Goal: Task Accomplishment & Management: Manage account settings

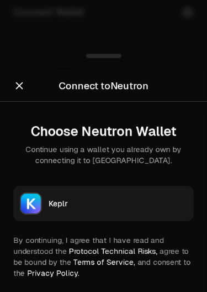
scroll to position [408, 0]
click at [70, 199] on div "Keplr" at bounding box center [118, 203] width 139 height 11
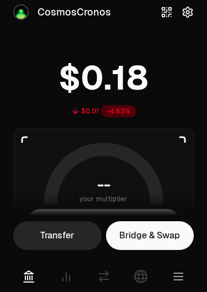
scroll to position [52, 0]
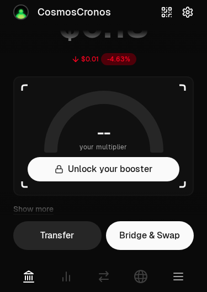
click at [67, 173] on button "Unlock your booster" at bounding box center [104, 169] width 152 height 24
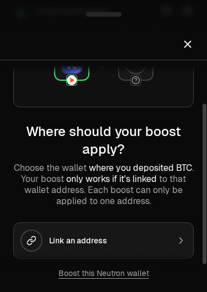
scroll to position [55, 0]
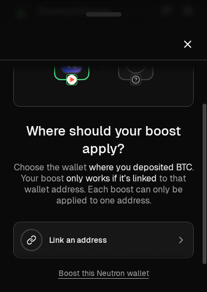
click at [45, 241] on button "Link an address" at bounding box center [103, 239] width 181 height 36
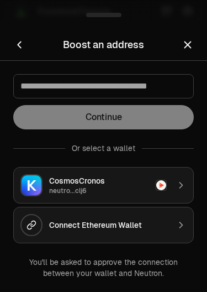
click at [59, 183] on div "CosmosCronos" at bounding box center [99, 180] width 100 height 11
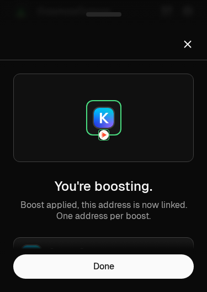
click at [62, 264] on button "Done" at bounding box center [103, 266] width 181 height 24
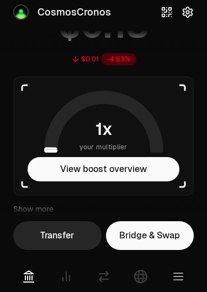
click at [47, 105] on icon at bounding box center [103, 122] width 119 height 62
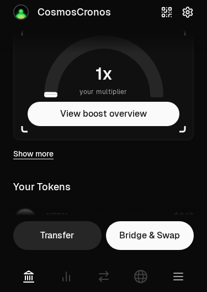
scroll to position [104, 0]
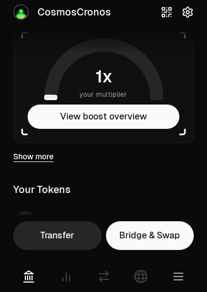
click at [51, 118] on button "View boost overview" at bounding box center [104, 116] width 152 height 24
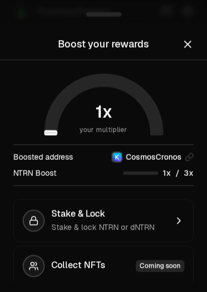
click at [34, 175] on div "NTRN Boost" at bounding box center [34, 172] width 43 height 11
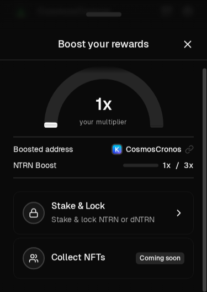
scroll to position [8, 0]
click at [71, 207] on span "Stake & Lock" at bounding box center [78, 205] width 54 height 11
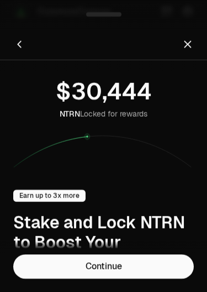
click at [51, 270] on link "Continue" at bounding box center [103, 266] width 181 height 24
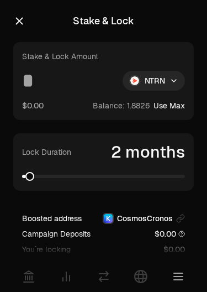
click at [30, 87] on input at bounding box center [68, 81] width 92 height 20
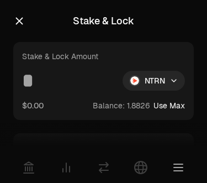
click at [168, 109] on button "Use Max" at bounding box center [169, 105] width 31 height 11
type input "********"
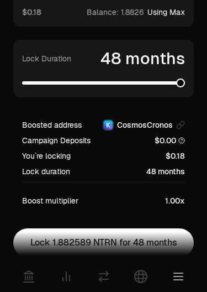
scroll to position [118, 0]
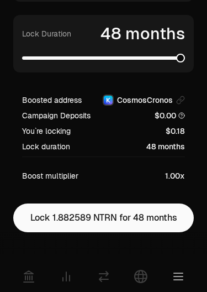
click at [54, 210] on button "Lock 1.882589 NTRN for 48 months" at bounding box center [103, 217] width 181 height 29
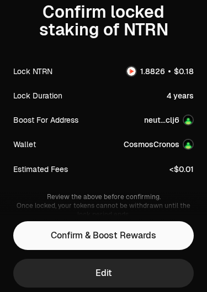
scroll to position [0, 0]
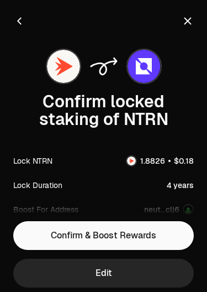
click at [62, 238] on button "Confirm & Boost Rewards" at bounding box center [103, 235] width 181 height 29
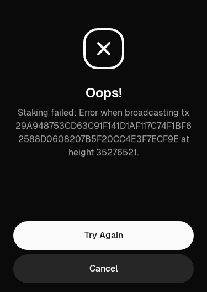
click at [70, 276] on button "Cancel" at bounding box center [103, 268] width 181 height 29
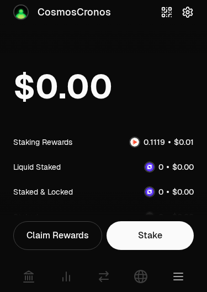
click at [31, 249] on div "Claim Rewards" at bounding box center [57, 235] width 89 height 29
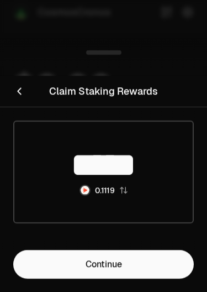
click at [72, 180] on input "*****" at bounding box center [103, 164] width 178 height 33
click at [77, 150] on input "*****" at bounding box center [103, 164] width 178 height 33
click at [96, 161] on input "*****" at bounding box center [103, 164] width 178 height 33
click at [78, 262] on link "Continue" at bounding box center [103, 264] width 181 height 29
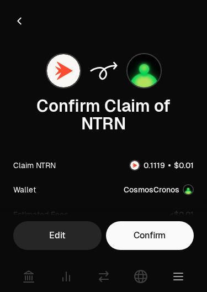
click at [130, 232] on button "Confirm" at bounding box center [150, 235] width 88 height 29
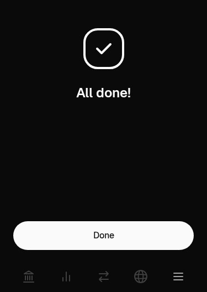
click at [66, 231] on button "Done" at bounding box center [103, 235] width 181 height 29
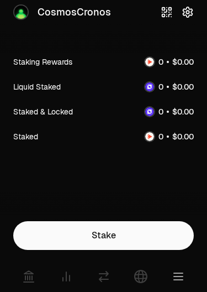
scroll to position [81, 0]
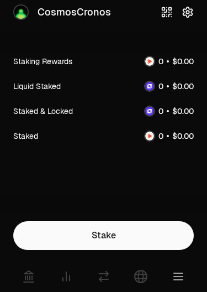
click at [47, 229] on link "Stake" at bounding box center [103, 235] width 181 height 29
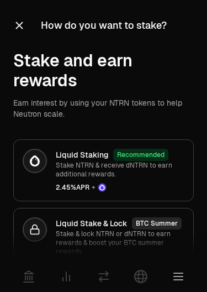
click at [15, 18] on button "button" at bounding box center [19, 25] width 12 height 15
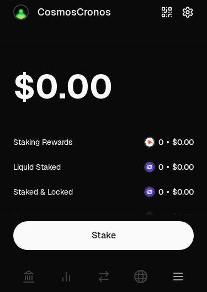
click at [20, 10] on img at bounding box center [20, 12] width 13 height 13
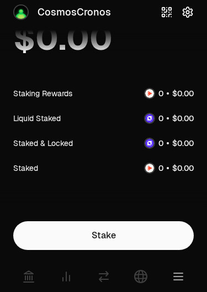
scroll to position [50, 0]
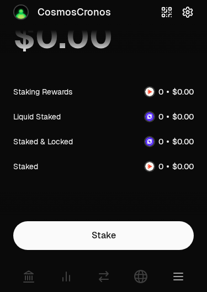
click at [27, 98] on div "Staking Rewards" at bounding box center [103, 91] width 181 height 25
click at [43, 91] on div "Staking Rewards" at bounding box center [42, 91] width 59 height 11
click at [145, 89] on img at bounding box center [149, 91] width 9 height 9
click at [145, 88] on img at bounding box center [149, 91] width 9 height 9
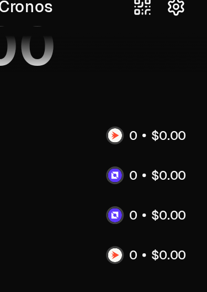
scroll to position [0, 0]
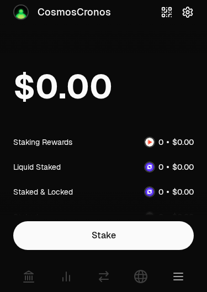
click at [25, 273] on icon at bounding box center [29, 276] width 10 height 11
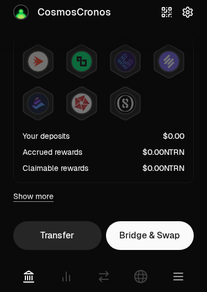
scroll to position [222, 0]
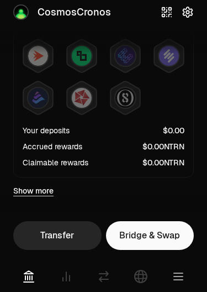
click at [131, 232] on link "Bridge & Swap" at bounding box center [150, 235] width 88 height 29
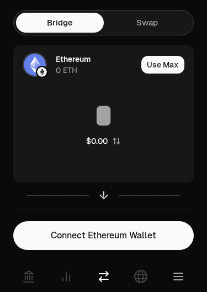
click at [127, 23] on link "Swap" at bounding box center [148, 23] width 88 height 20
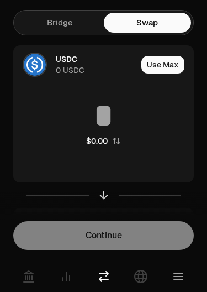
click at [57, 61] on div "USDC" at bounding box center [67, 59] width 22 height 11
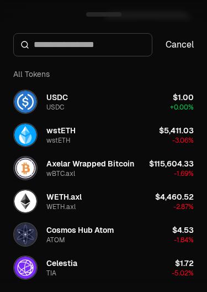
click at [171, 44] on button "Cancel" at bounding box center [180, 44] width 28 height 11
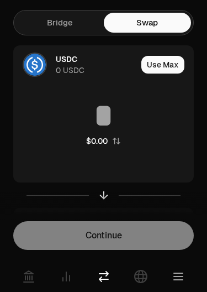
click at [26, 282] on icon at bounding box center [29, 276] width 10 height 11
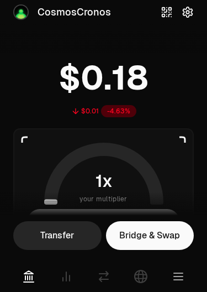
click at [64, 275] on icon at bounding box center [66, 275] width 13 height 13
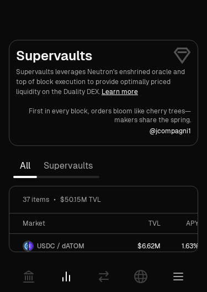
click at [58, 175] on link "Supervaults" at bounding box center [68, 166] width 62 height 22
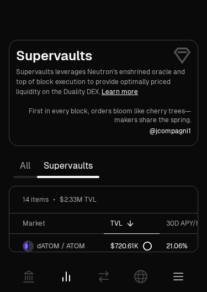
click at [25, 282] on icon at bounding box center [29, 276] width 10 height 11
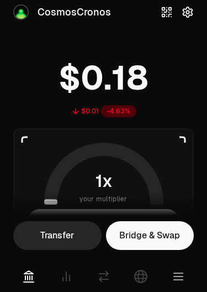
click at [40, 230] on button "Transfer" at bounding box center [57, 235] width 88 height 29
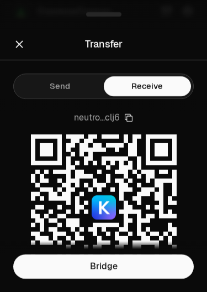
click at [18, 43] on icon "Close" at bounding box center [19, 44] width 7 height 7
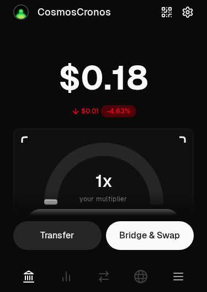
click at [94, 170] on span "0 1 2 3 4 5 6 7 8 9" at bounding box center [98, 180] width 23 height 25
click at [98, 189] on span "1" at bounding box center [99, 181] width 7 height 21
click at [67, 154] on icon at bounding box center [103, 173] width 119 height 62
click at [105, 174] on span "x" at bounding box center [107, 181] width 10 height 17
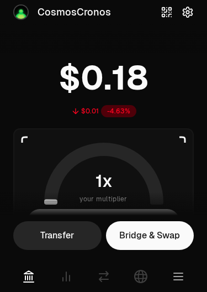
click at [164, 153] on aside "your multiplier View boost overview" at bounding box center [103, 187] width 181 height 119
click at [61, 282] on icon at bounding box center [66, 275] width 13 height 13
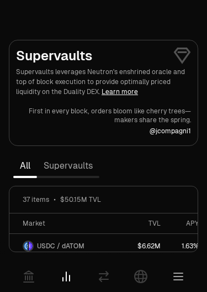
click at [104, 279] on icon at bounding box center [103, 276] width 9 height 10
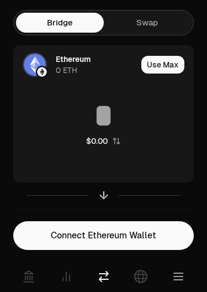
click at [122, 18] on link "Swap" at bounding box center [148, 23] width 88 height 20
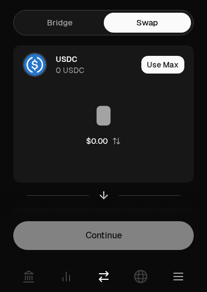
click at [139, 273] on icon at bounding box center [140, 275] width 13 height 13
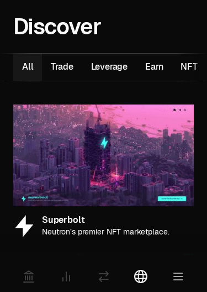
click at [155, 75] on button "Earn 11" at bounding box center [153, 67] width 35 height 27
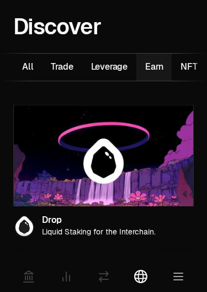
click at [100, 65] on button "Leverage 6" at bounding box center [109, 67] width 55 height 27
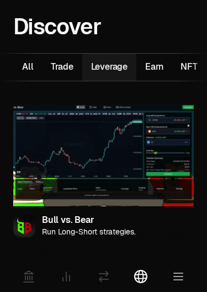
click at [61, 61] on button "Trade 6" at bounding box center [62, 67] width 40 height 27
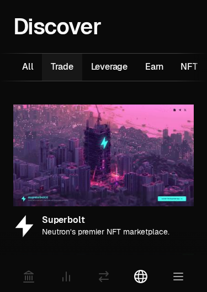
click at [60, 280] on icon at bounding box center [66, 275] width 13 height 13
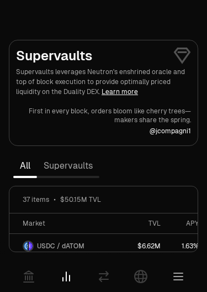
click at [26, 279] on icon at bounding box center [29, 276] width 10 height 11
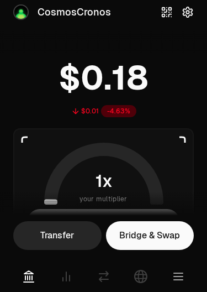
click at [92, 184] on span "0 1 2 3 4 5 6 7 8 9" at bounding box center [98, 180] width 23 height 25
click at [60, 195] on icon at bounding box center [103, 173] width 119 height 62
click at [62, 158] on icon at bounding box center [103, 173] width 119 height 62
click at [36, 172] on aside "your multiplier View boost overview" at bounding box center [103, 187] width 181 height 119
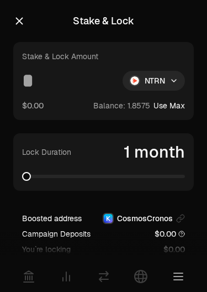
click at [175, 107] on button "Use Max" at bounding box center [169, 105] width 31 height 11
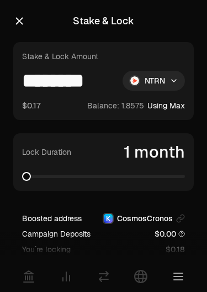
click at [107, 76] on input "********" at bounding box center [68, 81] width 92 height 20
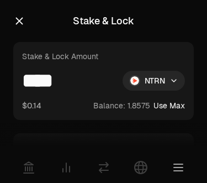
type input "****"
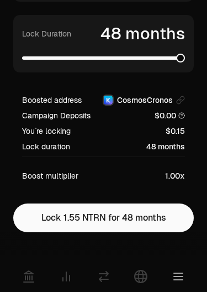
click at [65, 221] on button "Lock 1.55 NTRN for 48 months" at bounding box center [103, 217] width 181 height 29
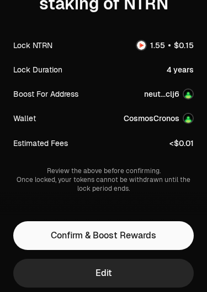
click at [47, 234] on button "Confirm & Boost Rewards" at bounding box center [103, 235] width 181 height 29
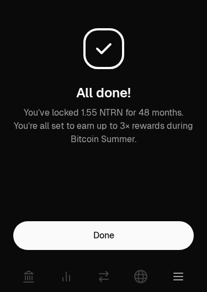
click at [71, 239] on button "Done" at bounding box center [103, 235] width 181 height 29
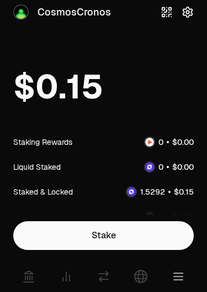
click at [66, 232] on link "Stake" at bounding box center [103, 235] width 181 height 29
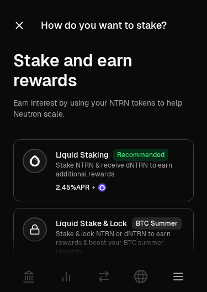
click at [18, 24] on icon "button" at bounding box center [19, 25] width 7 height 7
